Goal: Transaction & Acquisition: Purchase product/service

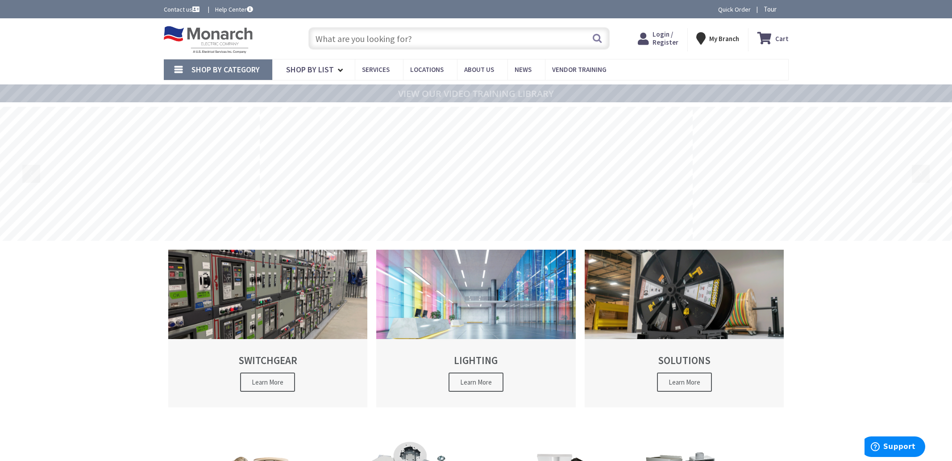
click at [377, 39] on input "text" at bounding box center [458, 38] width 301 height 22
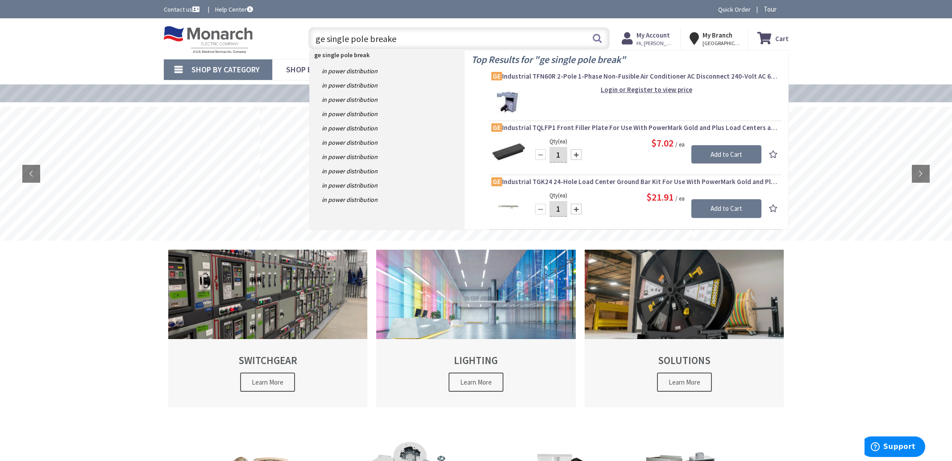
type input "ge single pole breaker"
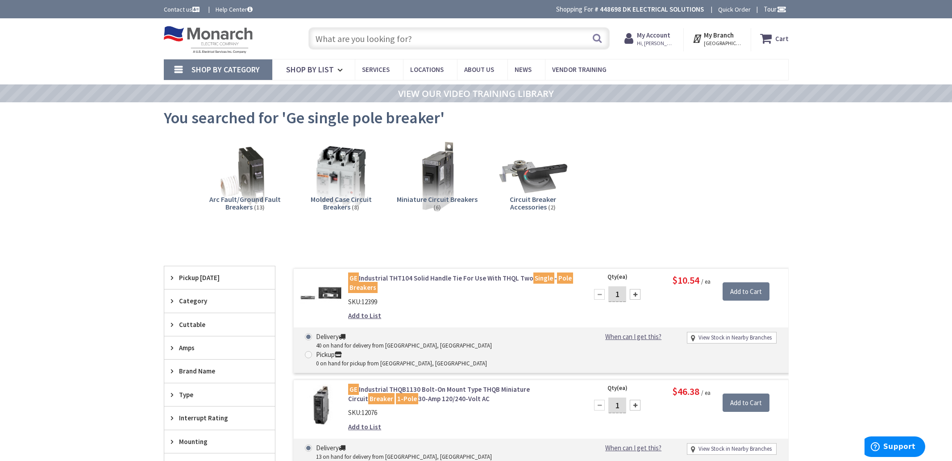
click at [377, 38] on input "text" at bounding box center [458, 38] width 301 height 22
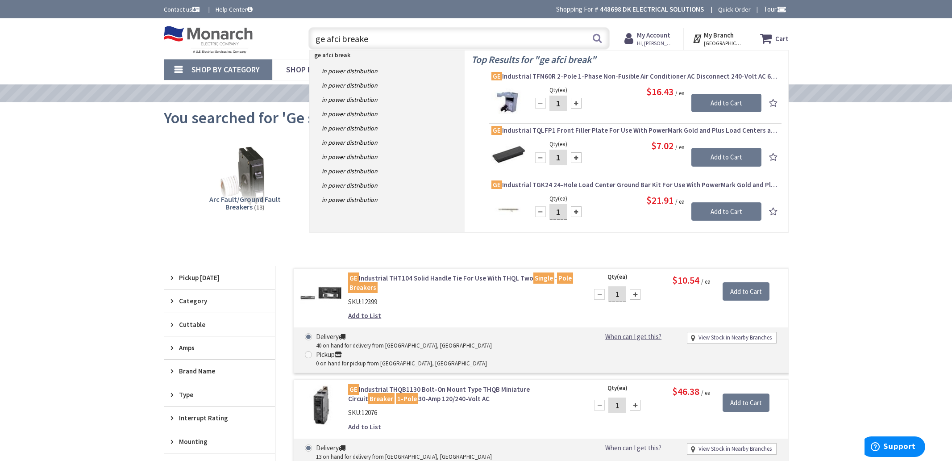
type input "ge afci breaker"
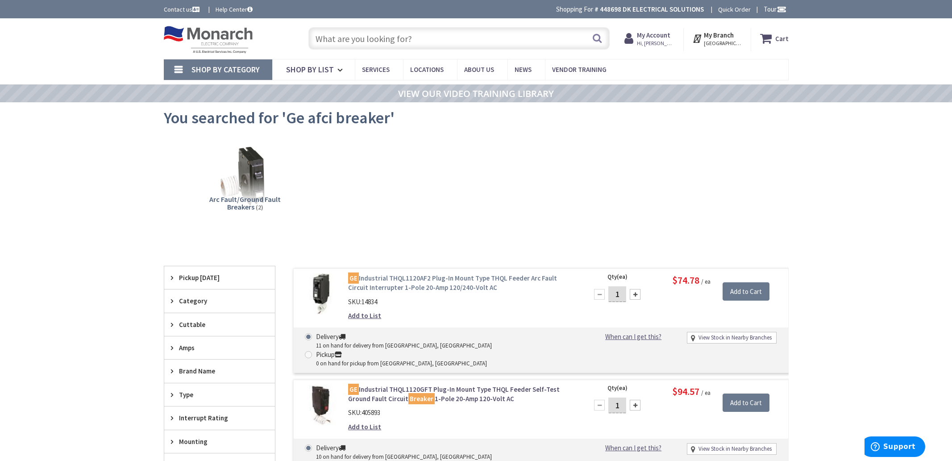
click at [420, 287] on link "GE Industrial THQL1120AF2 Plug-In Mount Type THQL Feeder Arc Fault Circuit Inte…" at bounding box center [461, 282] width 227 height 19
click at [400, 276] on link "GE Industrial THQL1120AF2 Plug-In Mount Type THQL Feeder Arc Fault Circuit Inte…" at bounding box center [461, 282] width 227 height 19
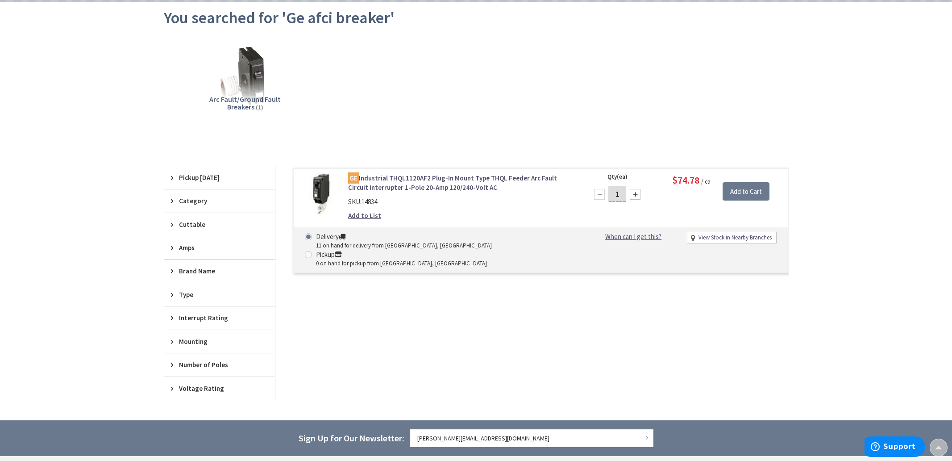
scroll to position [100, 0]
click at [753, 190] on input "Add to Cart" at bounding box center [746, 191] width 47 height 19
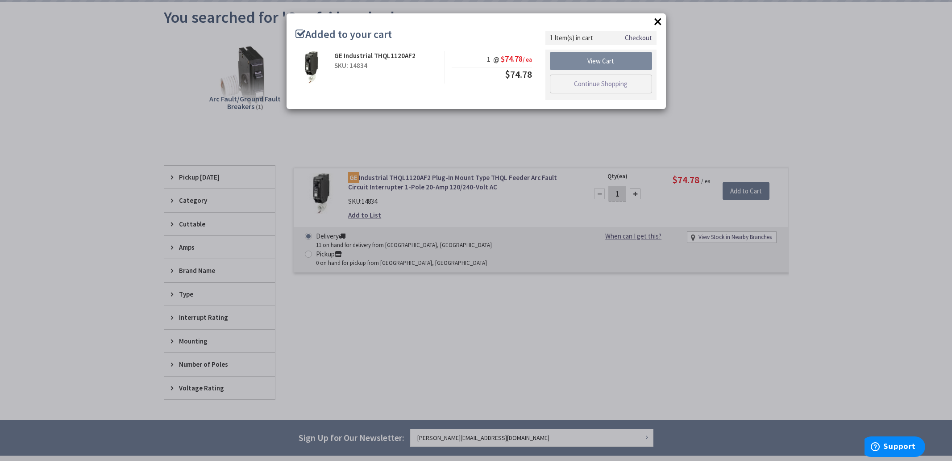
click at [595, 58] on link "View Cart" at bounding box center [601, 61] width 103 height 19
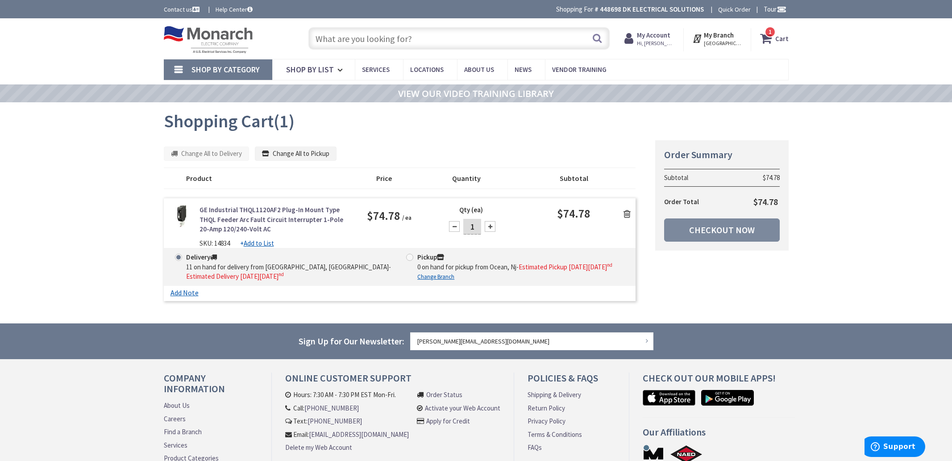
click at [719, 229] on link "Checkout Now" at bounding box center [722, 229] width 116 height 23
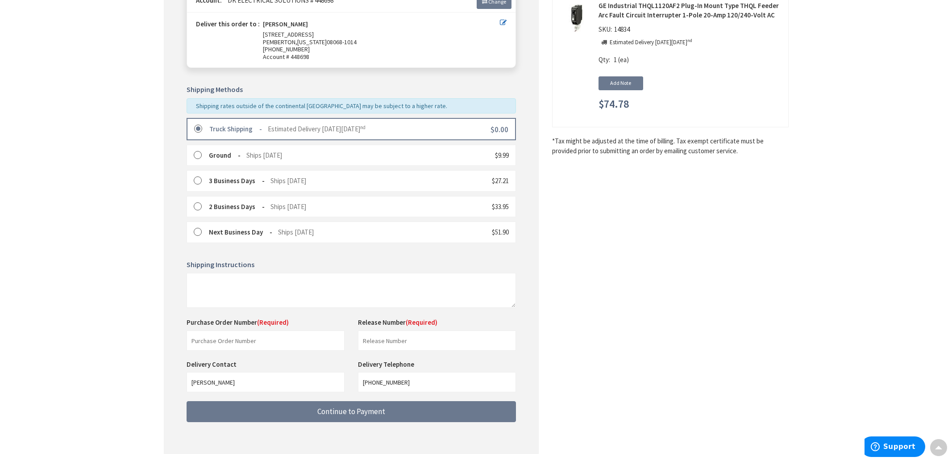
scroll to position [144, 0]
click at [260, 335] on input "text" at bounding box center [266, 339] width 158 height 20
type input "dk"
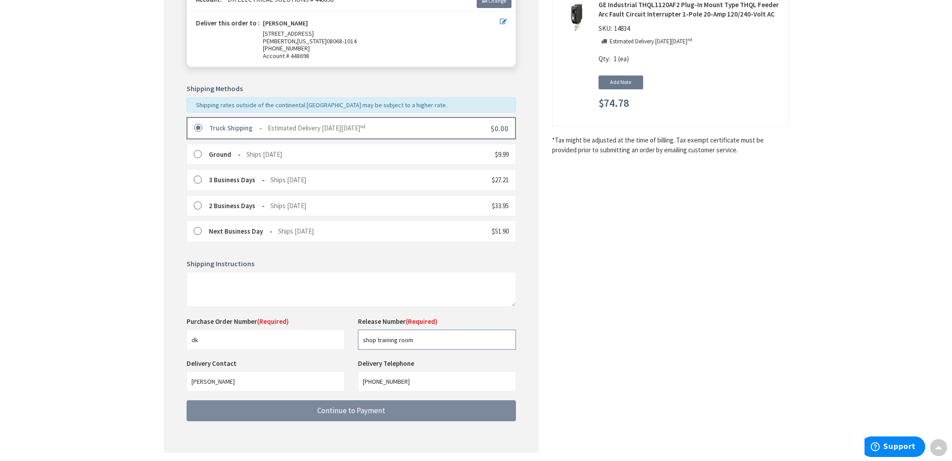
type input "shop training room"
click at [342, 408] on span "Continue to Payment" at bounding box center [351, 410] width 68 height 10
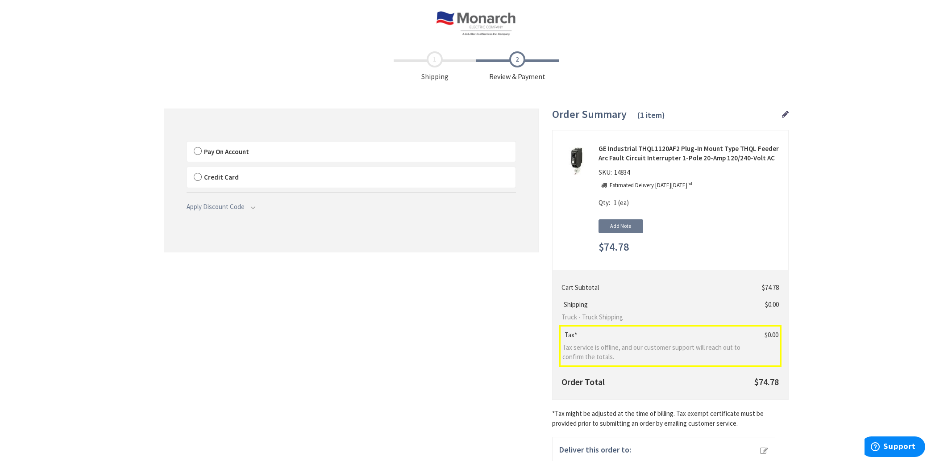
click at [199, 155] on label "Pay On Account" at bounding box center [351, 152] width 329 height 21
click at [187, 143] on input "Pay On Account" at bounding box center [187, 143] width 0 height 0
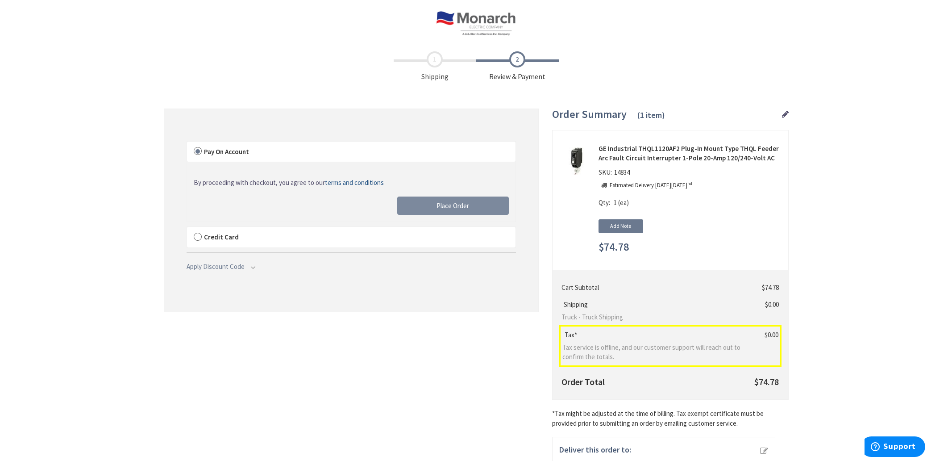
click at [444, 208] on span "Place Order" at bounding box center [453, 205] width 33 height 8
